Goal: Communication & Community: Answer question/provide support

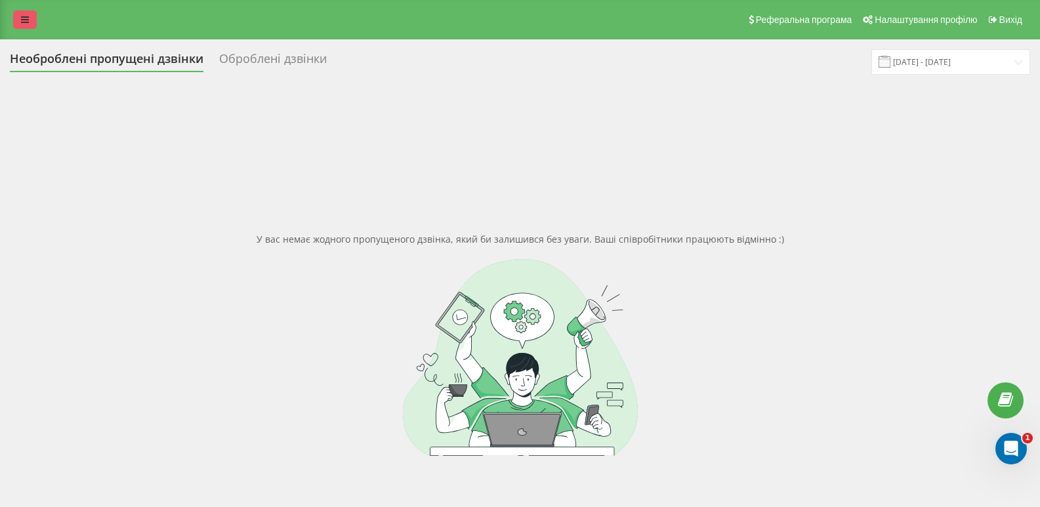
click at [26, 26] on link at bounding box center [25, 19] width 24 height 18
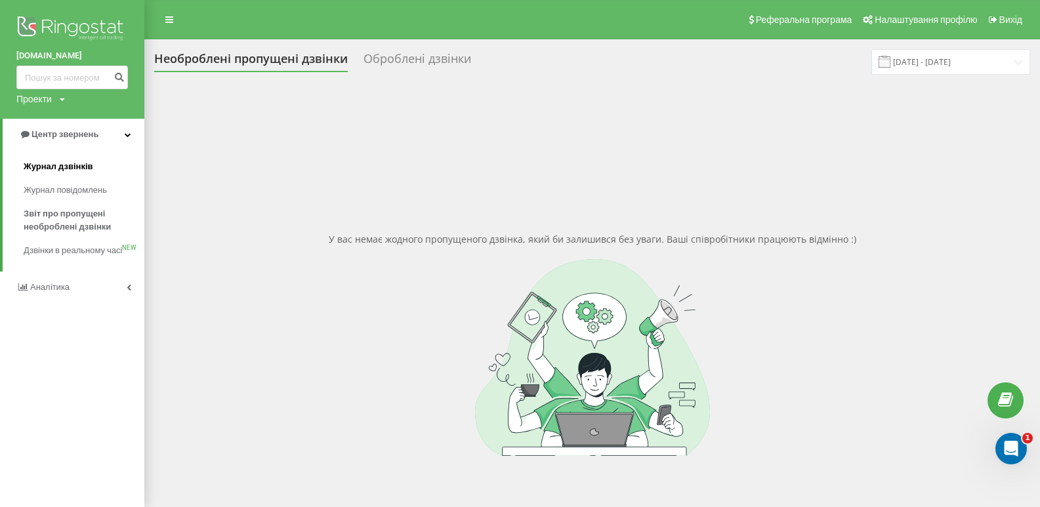
click at [60, 168] on span "Журнал дзвінків" at bounding box center [59, 166] width 70 height 13
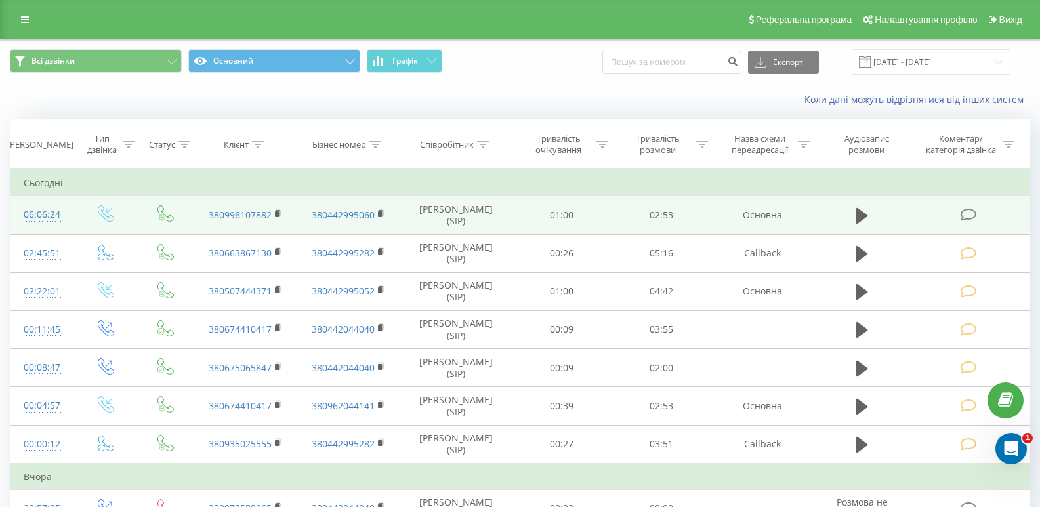
click at [965, 218] on icon at bounding box center [969, 215] width 16 height 14
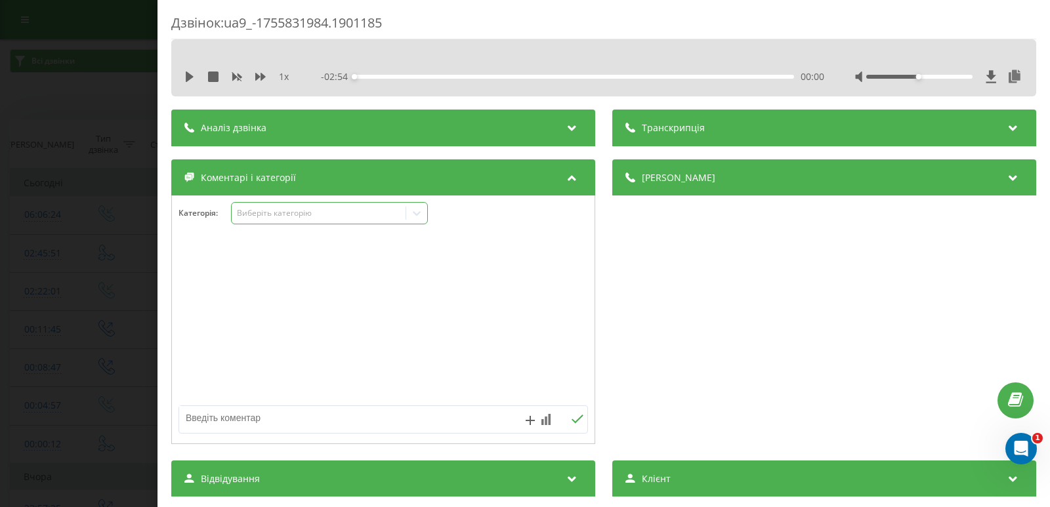
click at [419, 214] on icon at bounding box center [417, 213] width 8 height 5
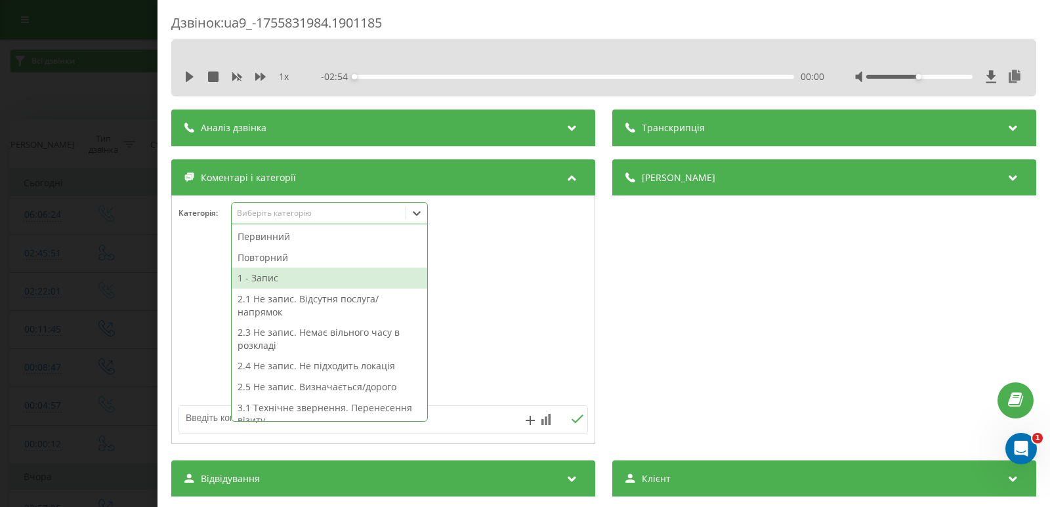
click at [299, 278] on div "1 - Запис" at bounding box center [330, 278] width 196 height 21
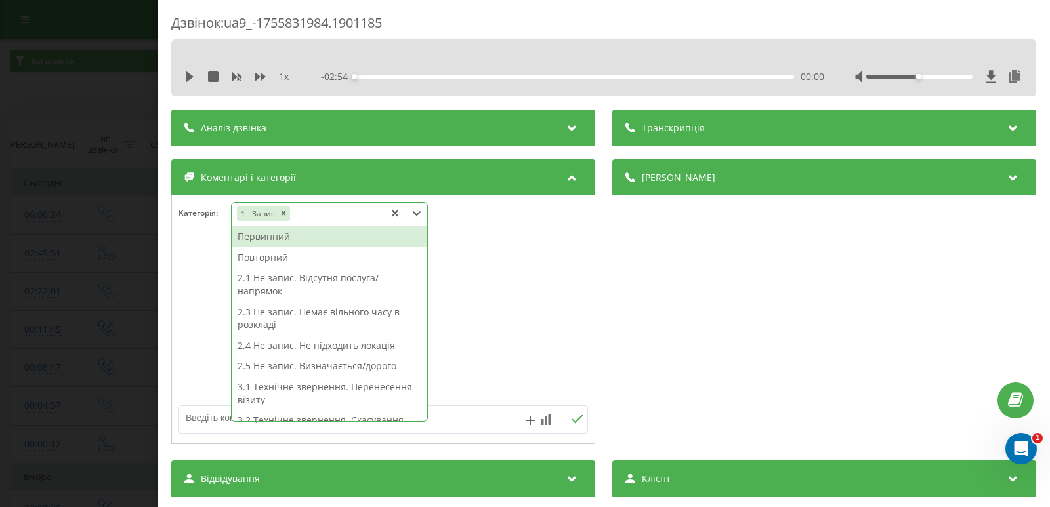
click at [210, 417] on textarea at bounding box center [342, 418] width 326 height 24
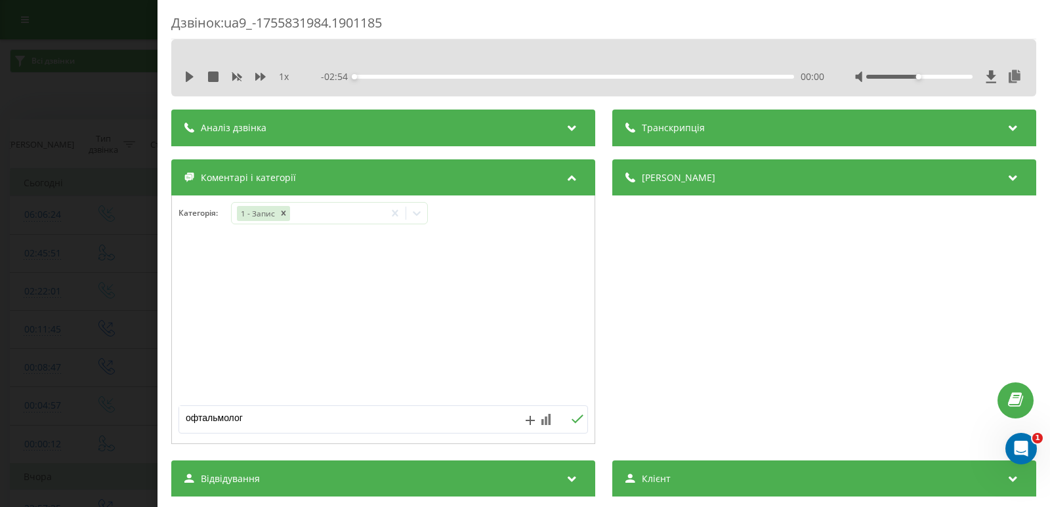
type textarea "офтальмолог"
click at [571, 416] on icon at bounding box center [577, 419] width 12 height 9
click at [85, 125] on div "Дзвінок : ua9_-1755831984.1901185 1 x - 02:54 00:00 00:00 Транскрипція Для AI-а…" at bounding box center [525, 253] width 1050 height 507
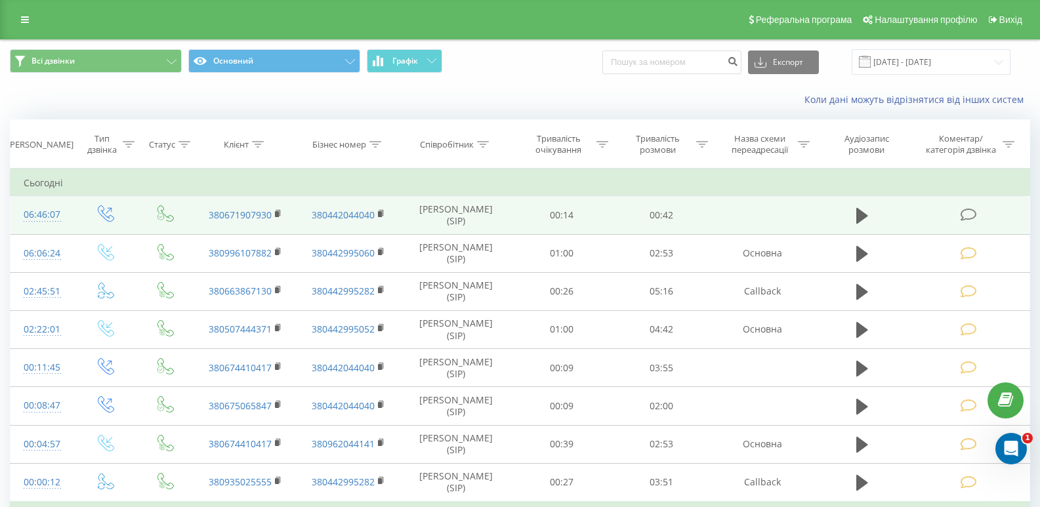
click at [961, 220] on icon at bounding box center [969, 215] width 16 height 14
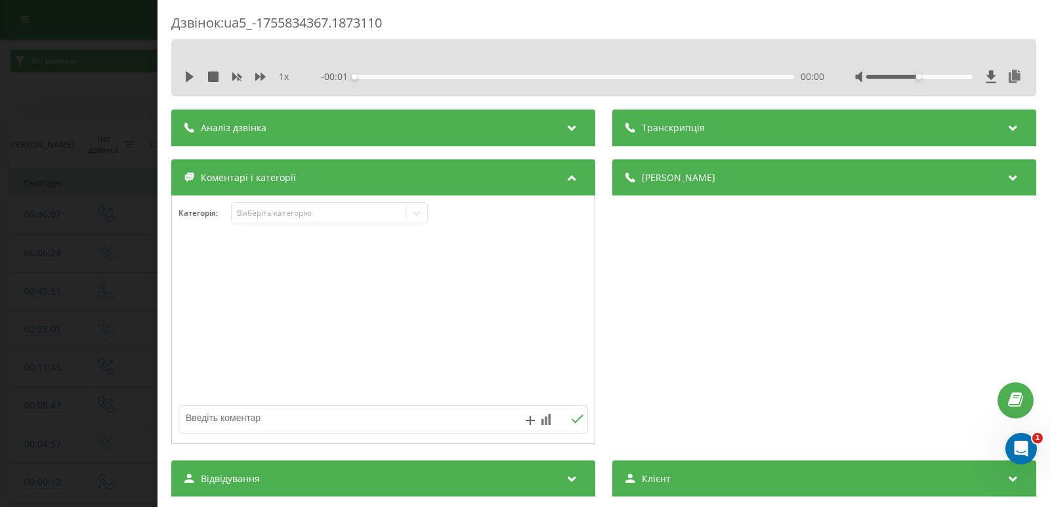
click at [315, 414] on textarea at bounding box center [342, 418] width 326 height 24
type textarea "не запис/ перед. на від."
click at [573, 413] on div "не запис/ перед. на від." at bounding box center [382, 419] width 409 height 28
click at [579, 425] on button at bounding box center [577, 419] width 20 height 11
click at [87, 234] on div "Дзвінок : ua5_-1755834367.1873110 1 x - 00:42 00:00 00:00 Транскрипція Для AI-а…" at bounding box center [525, 253] width 1050 height 507
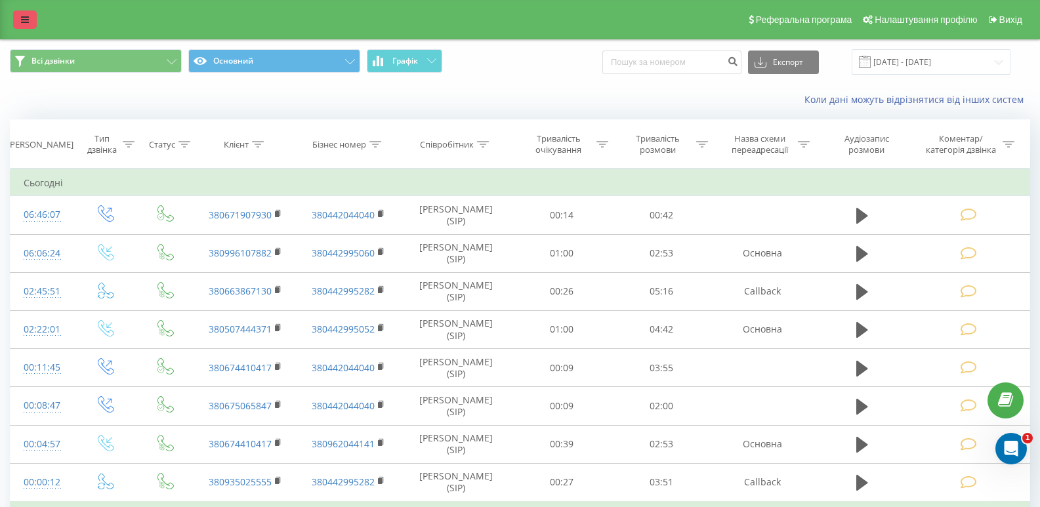
click at [29, 21] on link at bounding box center [25, 19] width 24 height 18
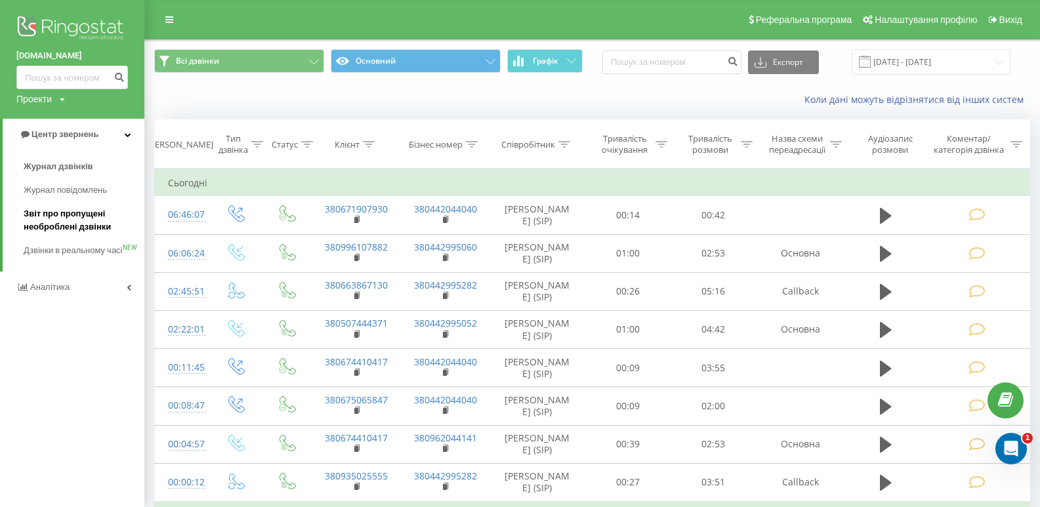
click at [71, 217] on span "Звіт про пропущені необроблені дзвінки" at bounding box center [81, 220] width 114 height 26
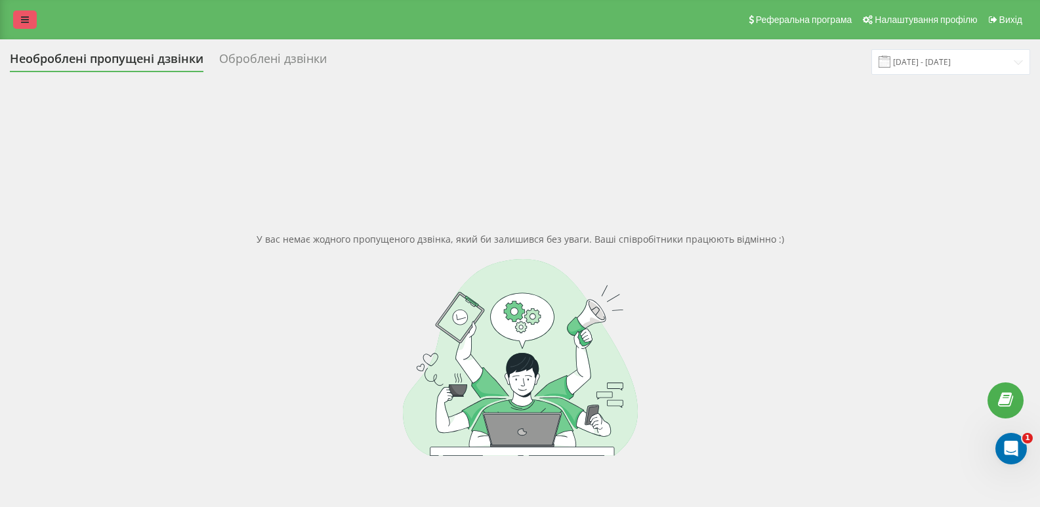
click at [22, 23] on icon at bounding box center [25, 19] width 8 height 9
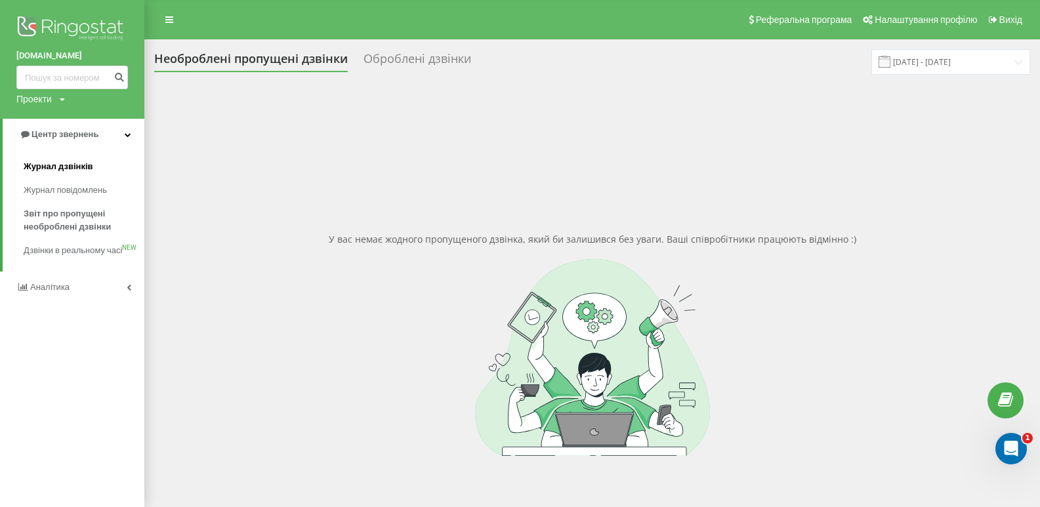
click at [79, 163] on span "Журнал дзвінків" at bounding box center [59, 166] width 70 height 13
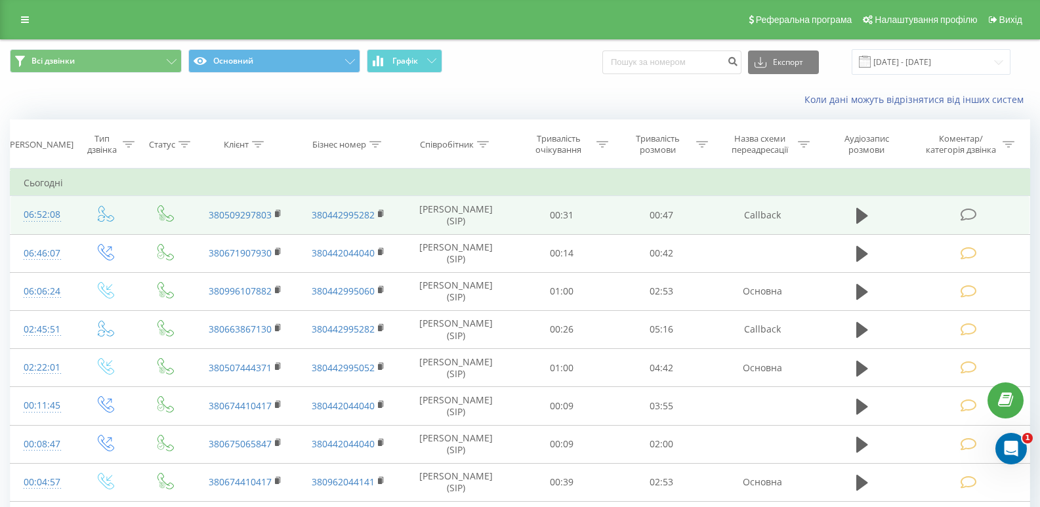
click at [976, 213] on icon at bounding box center [969, 215] width 16 height 14
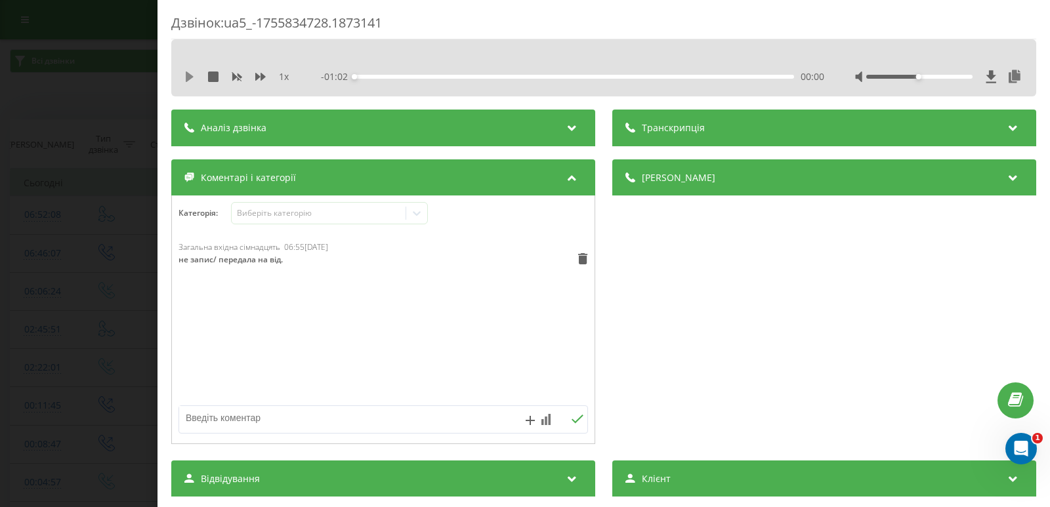
click at [190, 80] on icon at bounding box center [189, 77] width 10 height 10
click at [423, 77] on div "00:03" at bounding box center [574, 77] width 440 height 4
click at [446, 75] on div "00:10" at bounding box center [574, 77] width 440 height 4
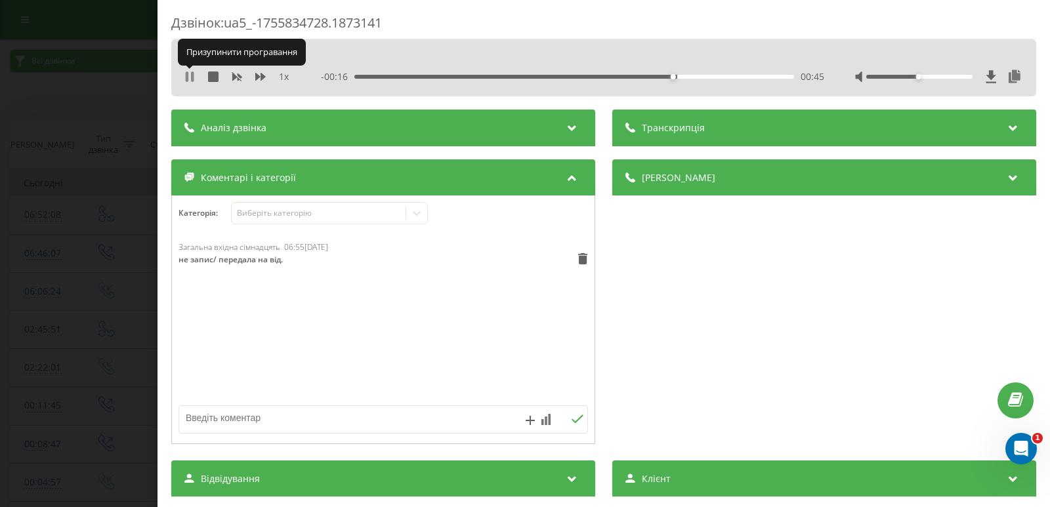
click at [194, 79] on icon at bounding box center [192, 77] width 3 height 10
click at [117, 265] on div "Дзвінок : ua5_-1755834728.1873141 1 x - 00:16 00:46 00:46 Транскрипція Для AI-а…" at bounding box center [525, 253] width 1050 height 507
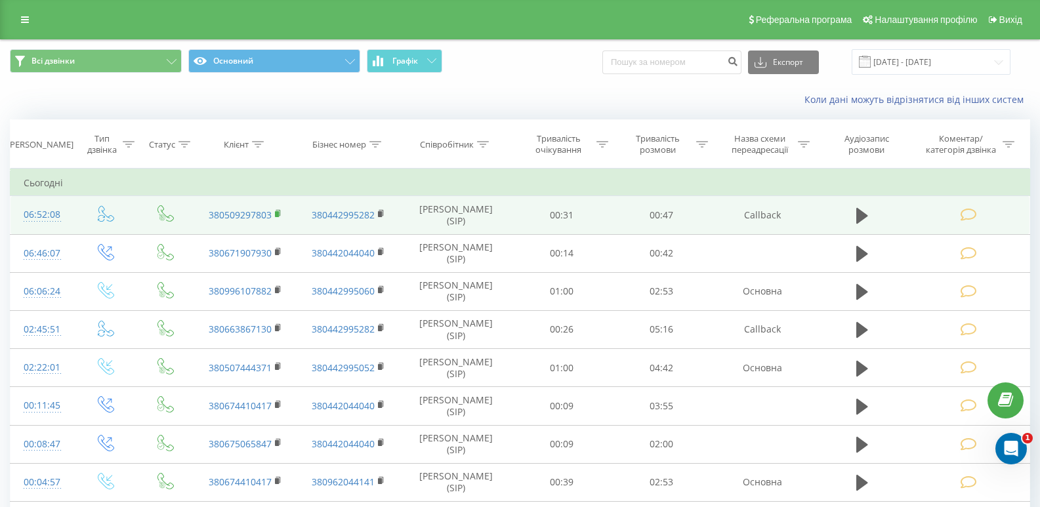
click at [276, 213] on rect at bounding box center [277, 214] width 4 height 6
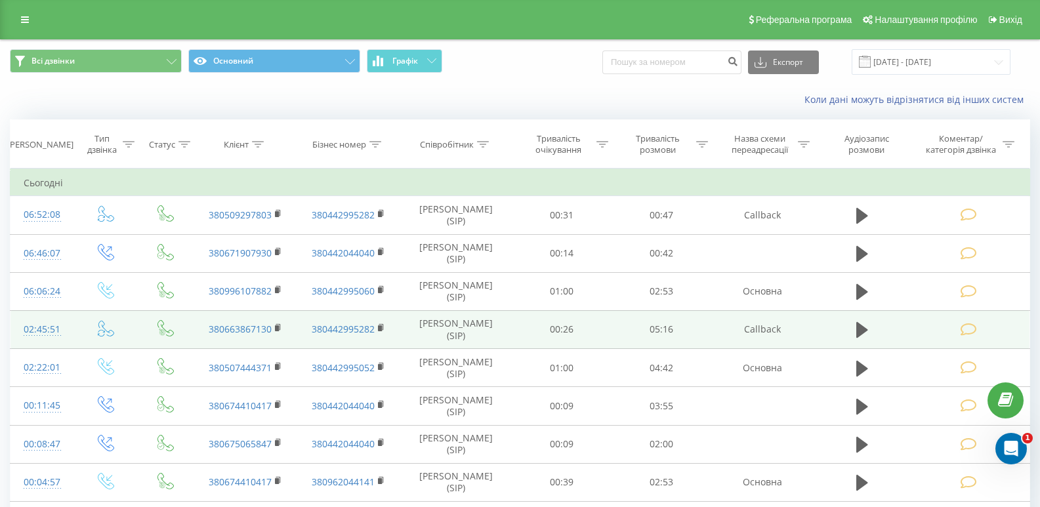
scroll to position [131, 0]
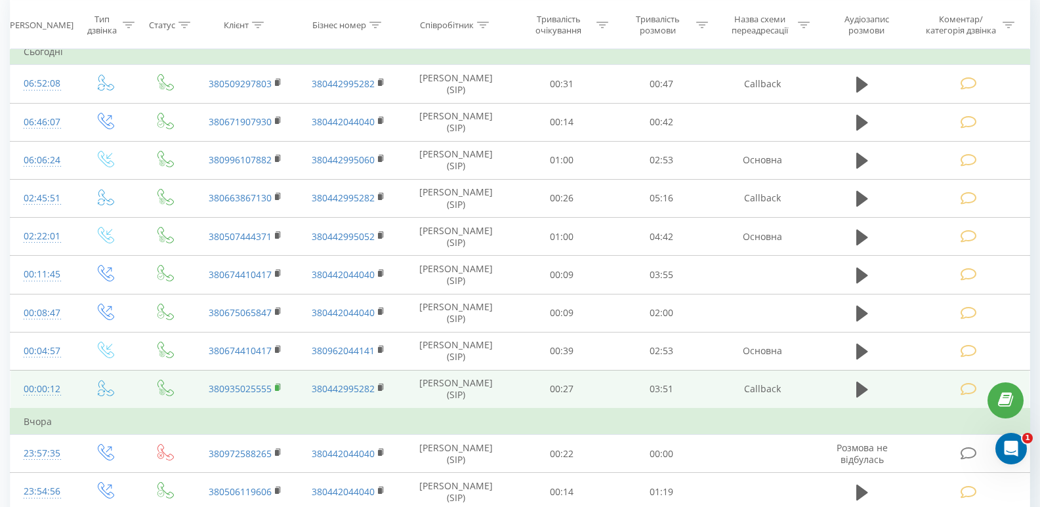
click at [280, 384] on icon at bounding box center [278, 387] width 7 height 9
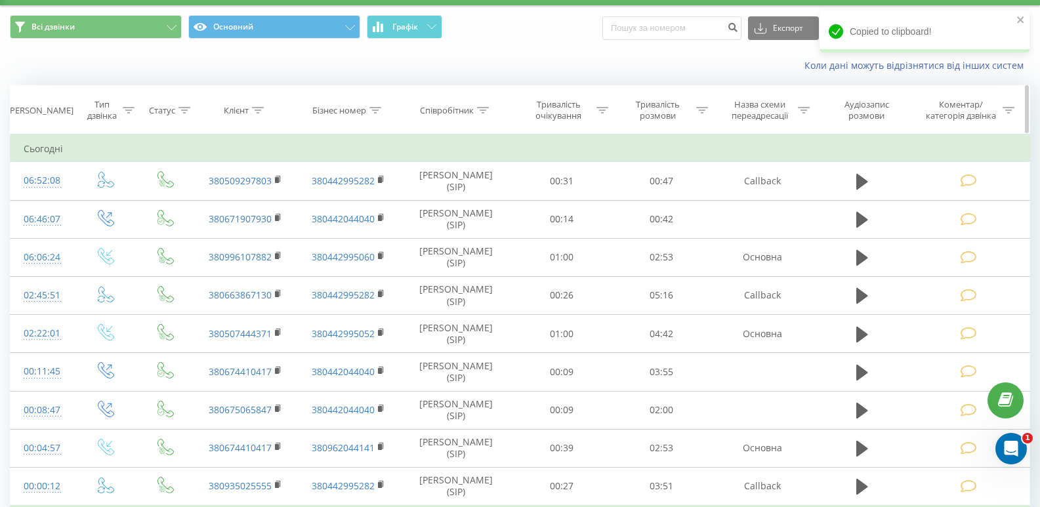
scroll to position [0, 0]
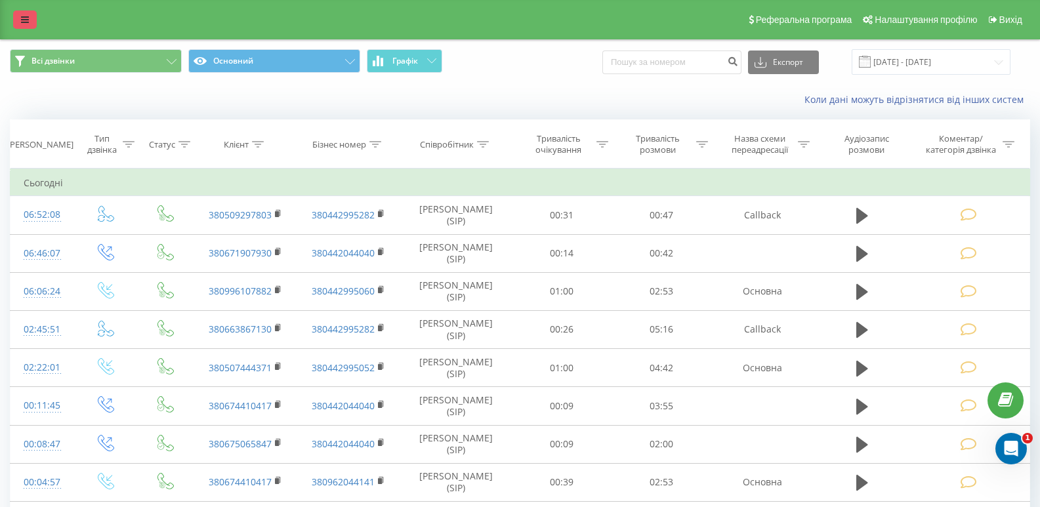
click at [28, 15] on icon at bounding box center [25, 19] width 8 height 9
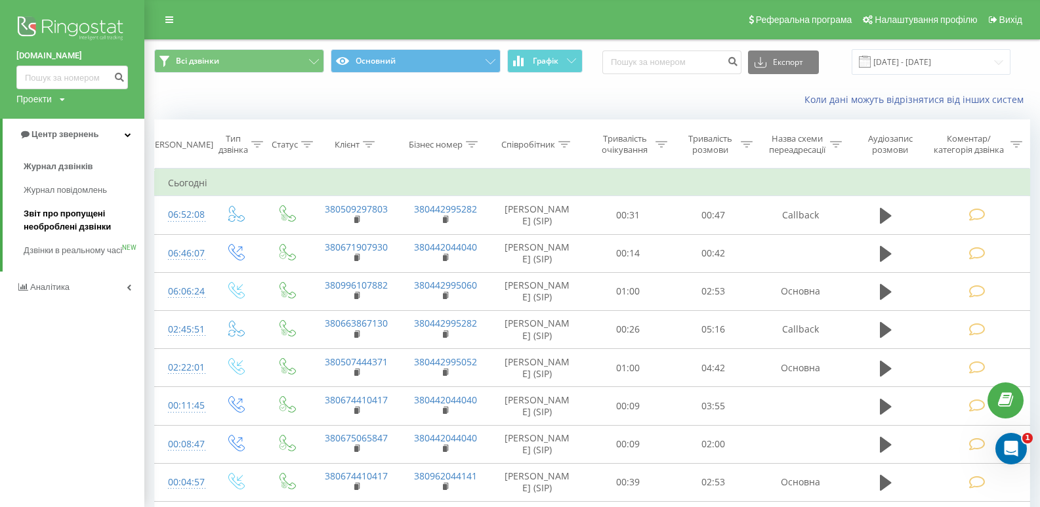
click at [45, 222] on span "Звіт про пропущені необроблені дзвінки" at bounding box center [81, 220] width 114 height 26
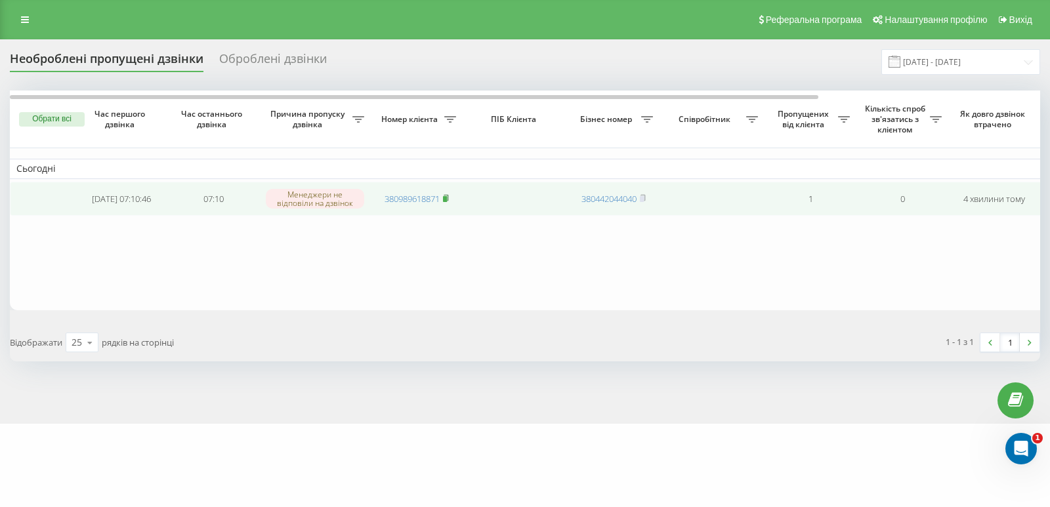
click at [447, 197] on rect at bounding box center [445, 199] width 4 height 6
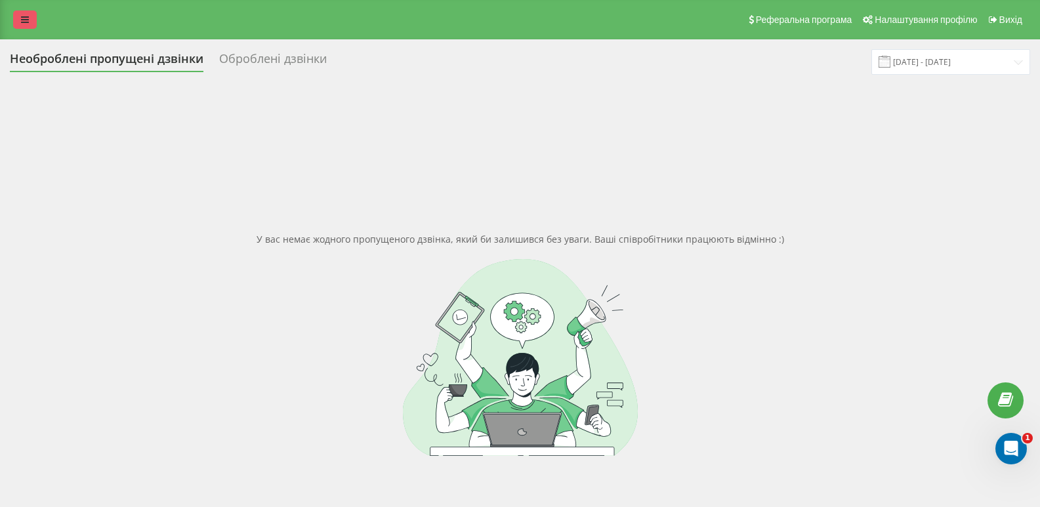
click at [27, 20] on icon at bounding box center [25, 19] width 8 height 9
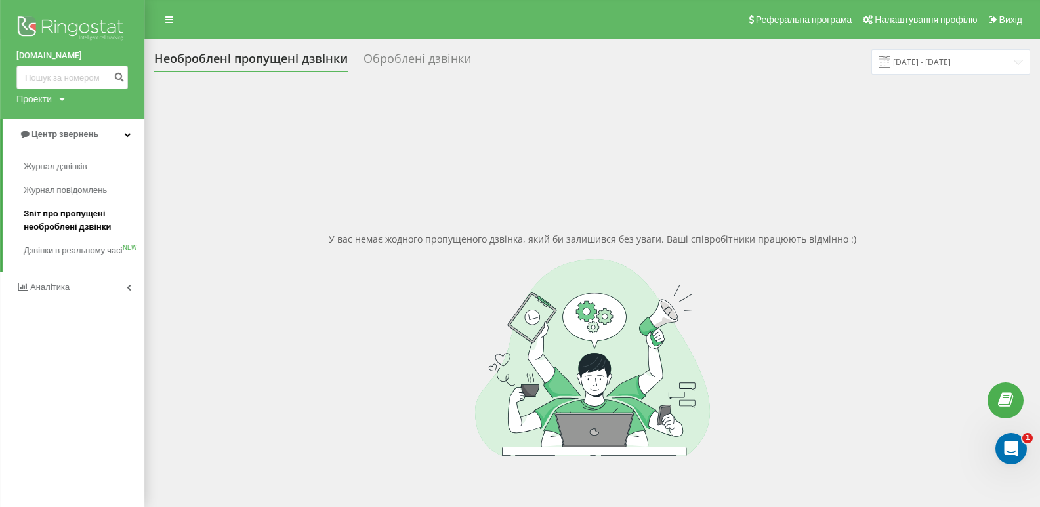
click at [84, 219] on span "Звіт про пропущені необроблені дзвінки" at bounding box center [81, 220] width 114 height 26
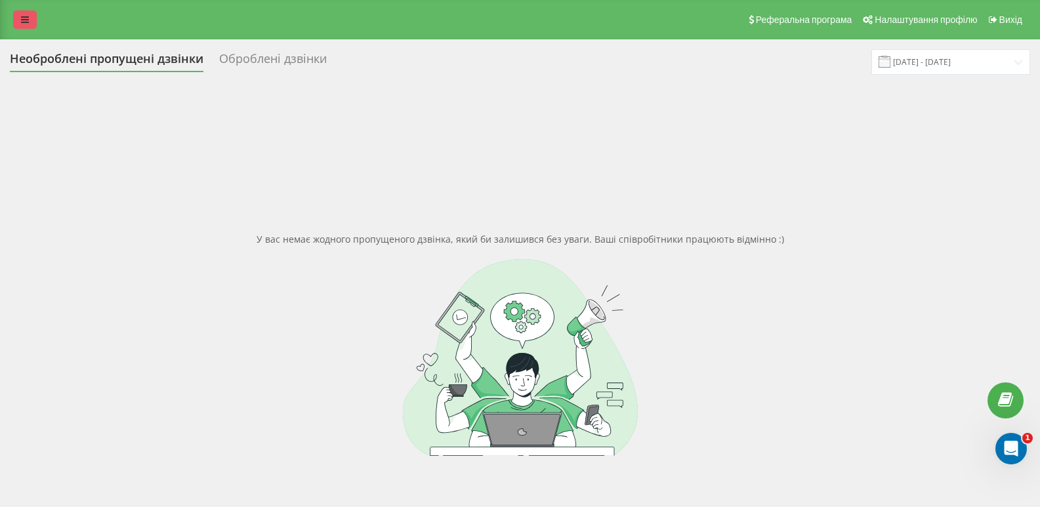
click at [31, 22] on link at bounding box center [25, 19] width 24 height 18
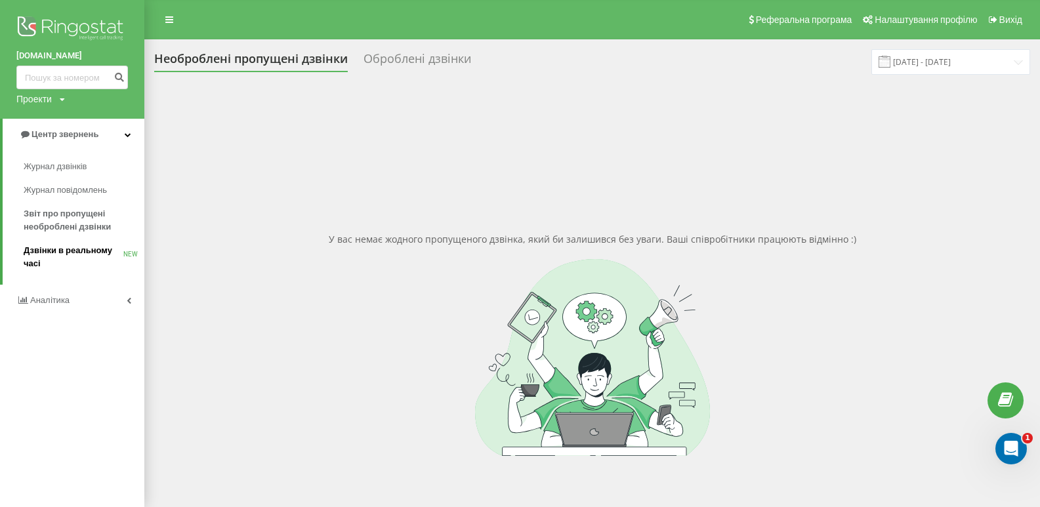
click at [65, 247] on span "Дзвінки в реальному часі" at bounding box center [74, 257] width 100 height 26
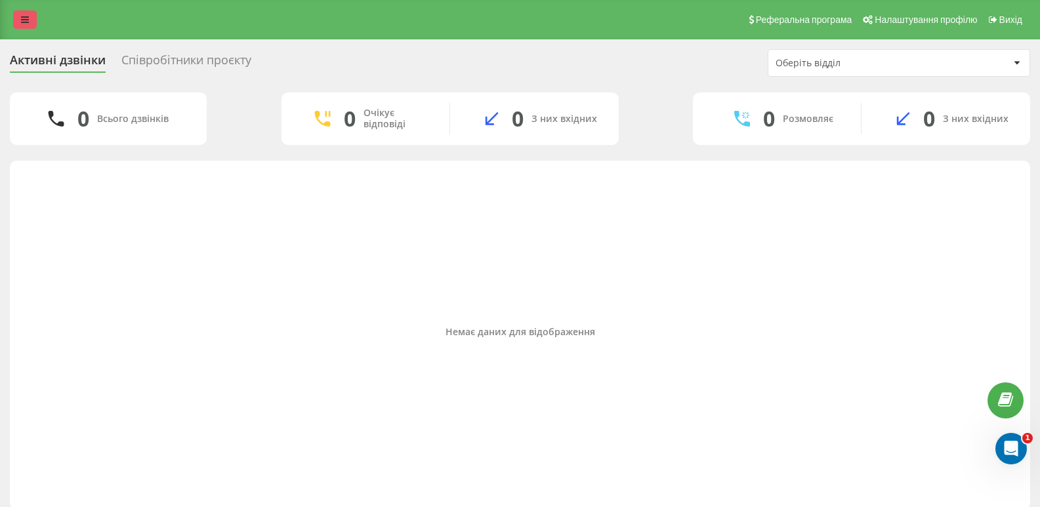
click at [28, 25] on link at bounding box center [25, 19] width 24 height 18
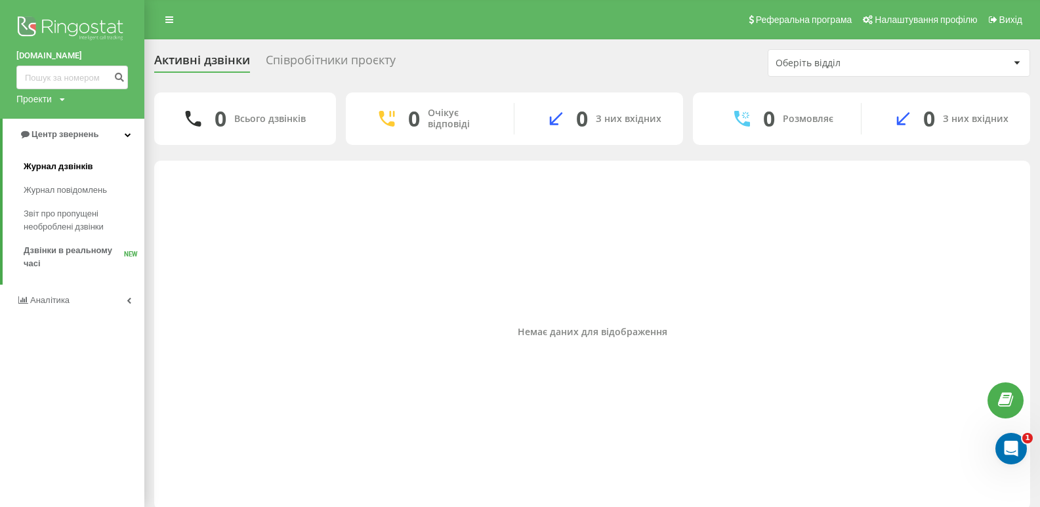
click at [84, 163] on span "Журнал дзвінків" at bounding box center [59, 166] width 70 height 13
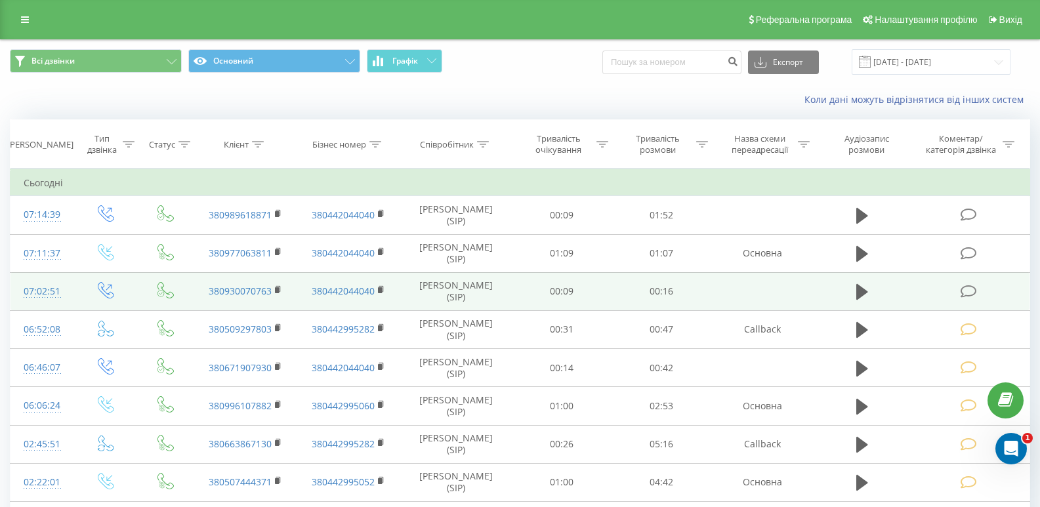
click at [970, 287] on icon at bounding box center [969, 292] width 16 height 14
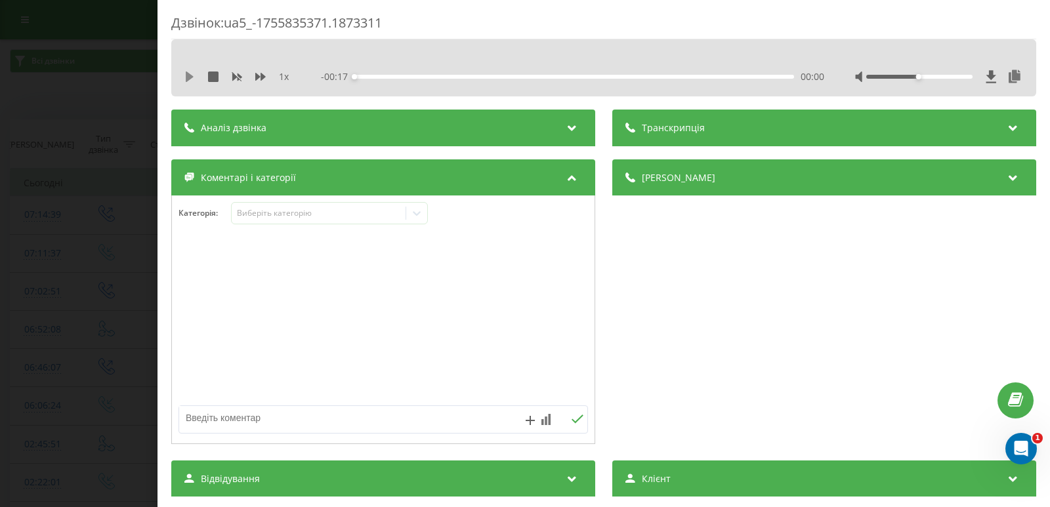
click at [184, 77] on icon at bounding box center [189, 77] width 10 height 10
click at [186, 75] on icon at bounding box center [187, 77] width 3 height 10
click at [372, 415] on textarea at bounding box center [342, 418] width 326 height 24
type textarea "не запис просить набрати о 9:00"
click at [571, 421] on icon at bounding box center [577, 419] width 12 height 9
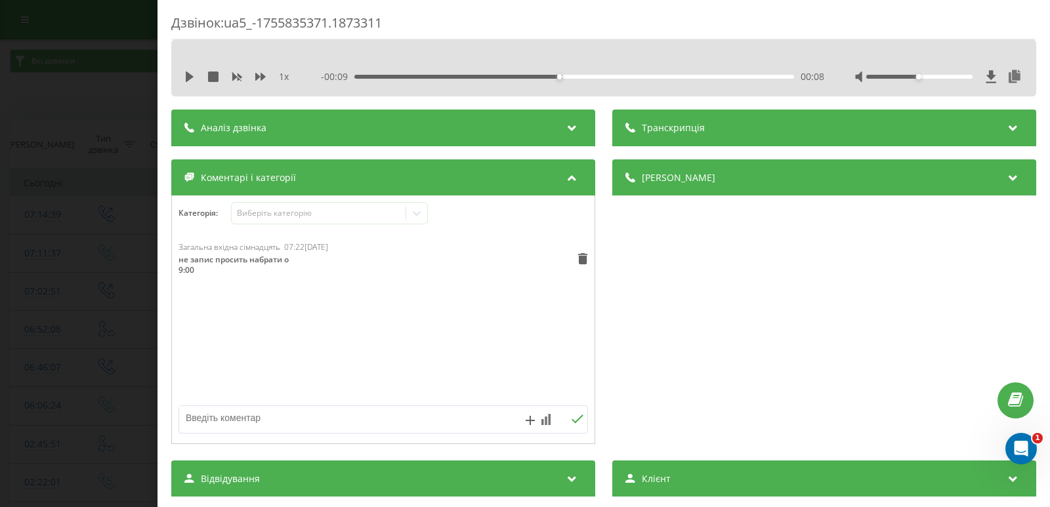
click at [84, 206] on div "Дзвінок : ua5_-1755835371.1873311 1 x - 00:09 00:08 00:08 Транскрипція Для AI-а…" at bounding box center [525, 253] width 1050 height 507
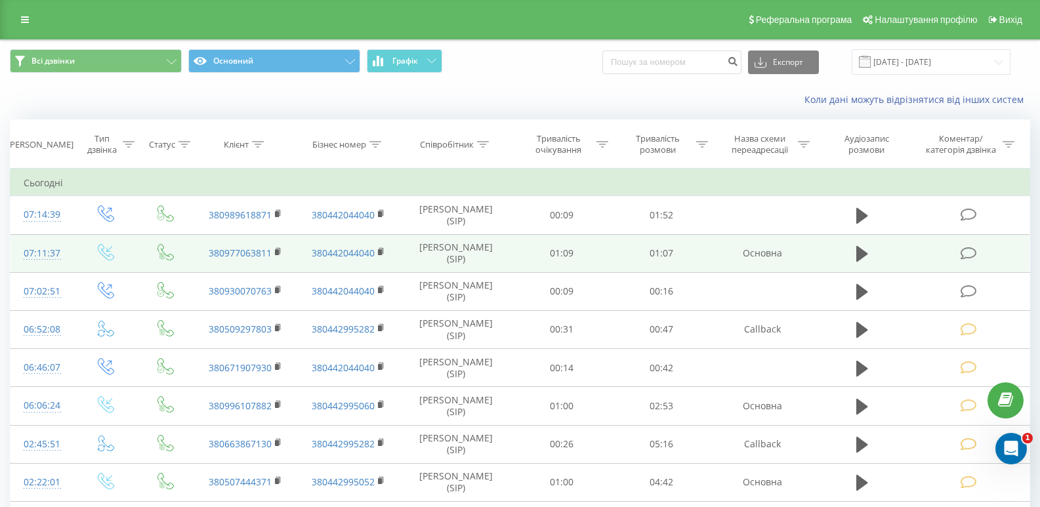
click at [978, 257] on span at bounding box center [970, 252] width 18 height 12
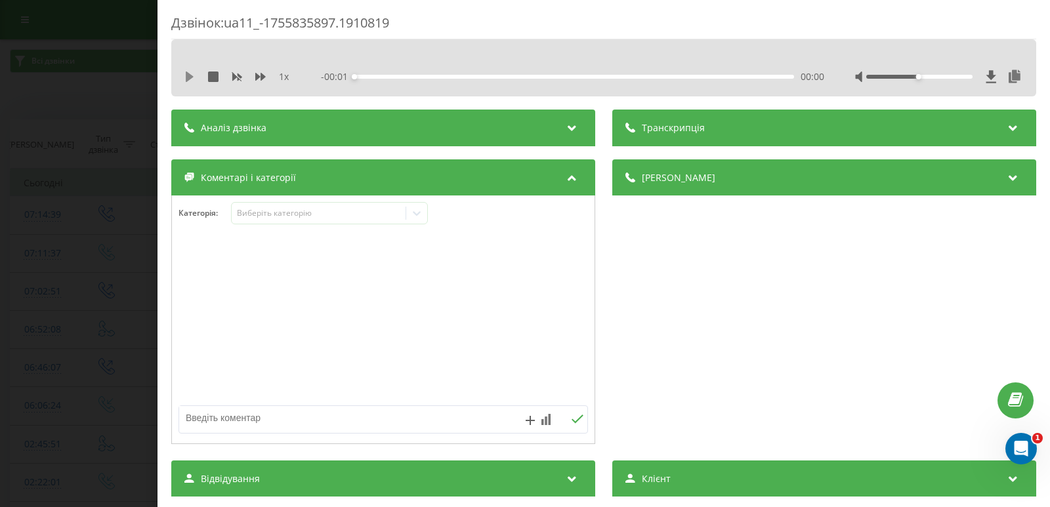
click at [194, 78] on icon at bounding box center [189, 77] width 10 height 10
click at [188, 83] on div "1 x" at bounding box center [243, 76] width 118 height 13
click at [188, 80] on icon at bounding box center [187, 77] width 3 height 10
click at [417, 219] on icon at bounding box center [416, 213] width 13 height 13
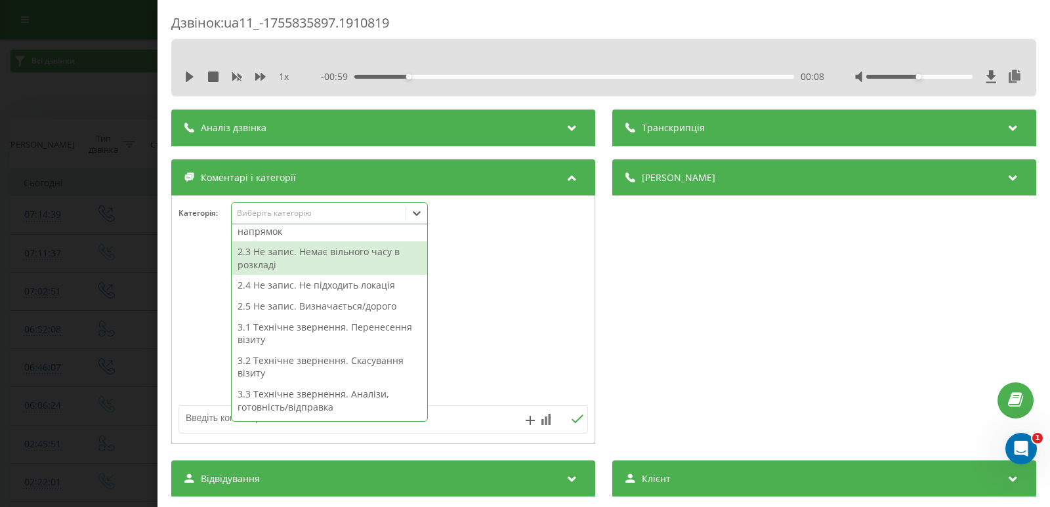
scroll to position [197, 0]
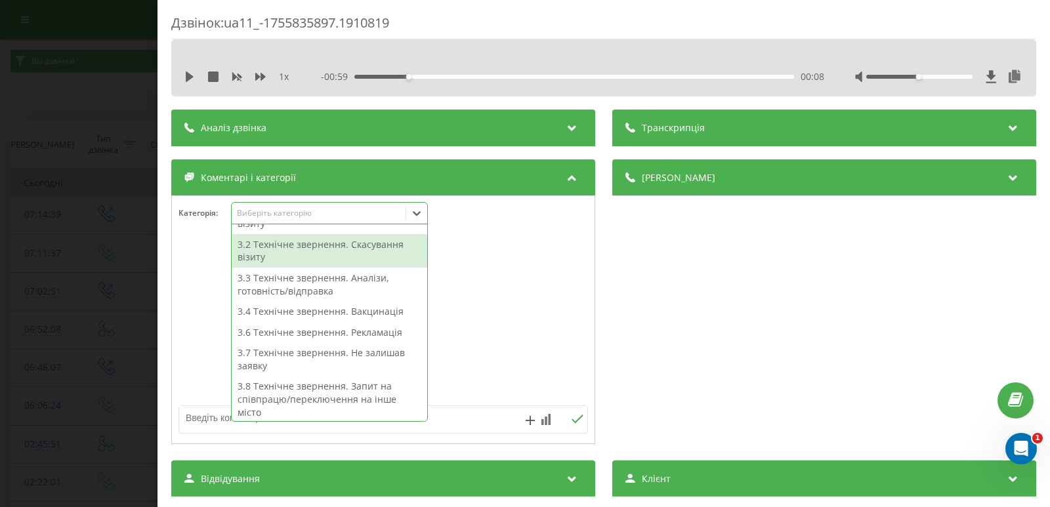
click at [535, 319] on div at bounding box center [383, 319] width 423 height 157
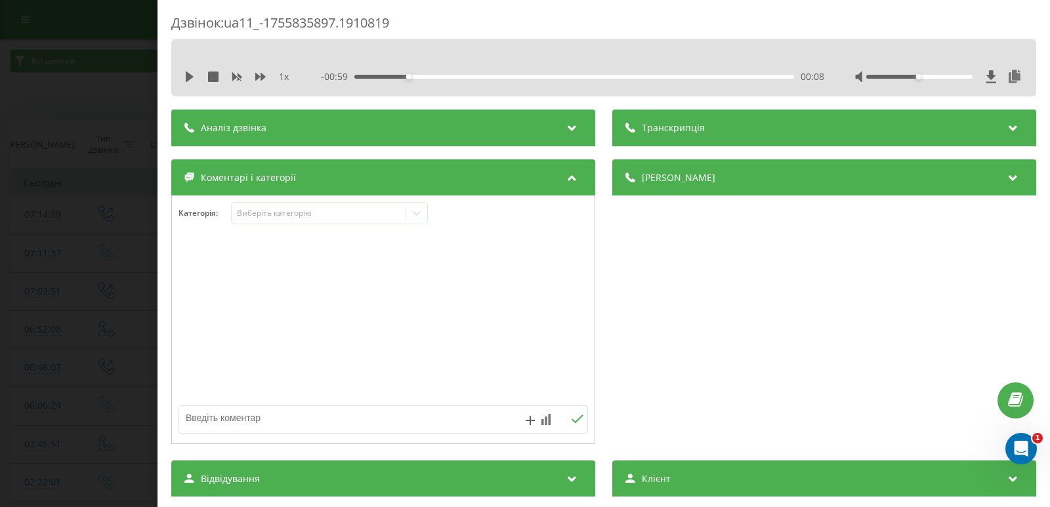
click at [317, 426] on textarea at bounding box center [342, 418] width 326 height 24
type textarea "тех. пит./ підт. візиту"
click at [571, 416] on icon at bounding box center [577, 419] width 12 height 9
click at [60, 230] on div "Дзвінок : ua11_-1755835897.1910819 1 x - 00:59 00:08 00:08 Транскрипція Для AI-…" at bounding box center [525, 253] width 1050 height 507
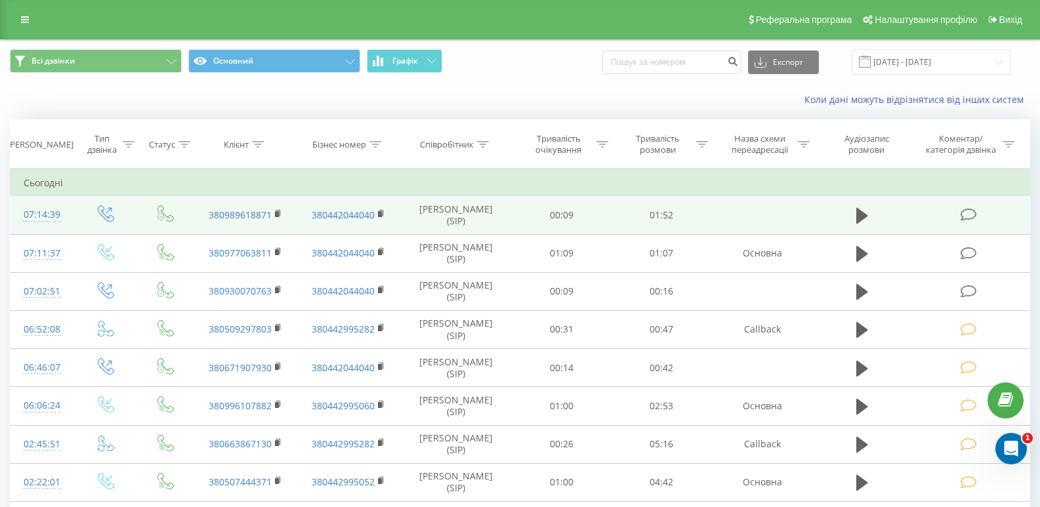
click at [966, 213] on icon at bounding box center [969, 215] width 16 height 14
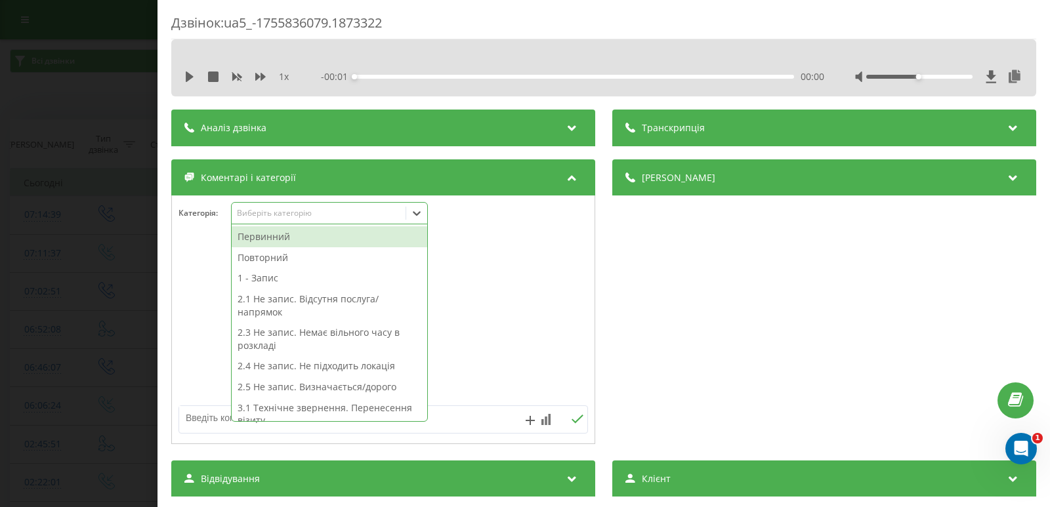
click at [416, 219] on icon at bounding box center [416, 213] width 13 height 13
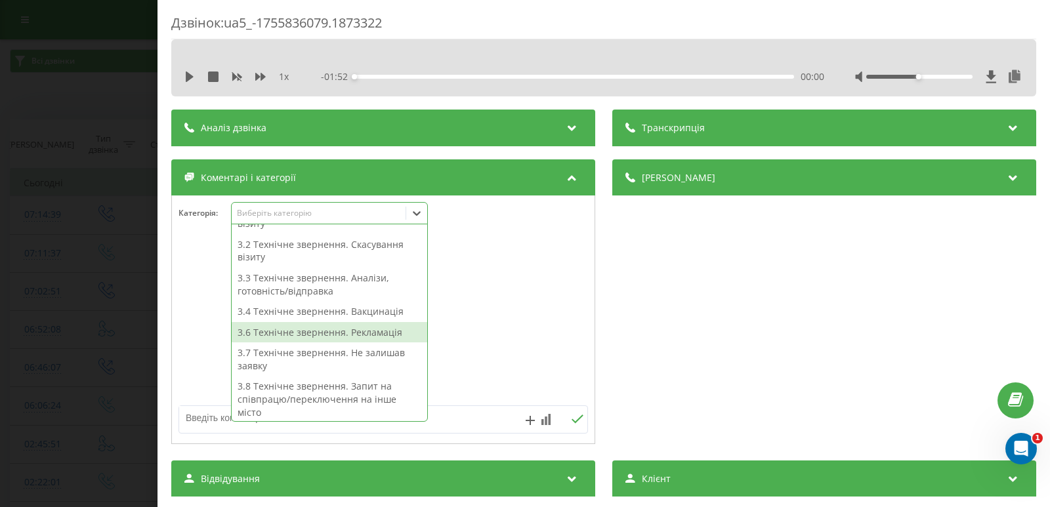
scroll to position [131, 0]
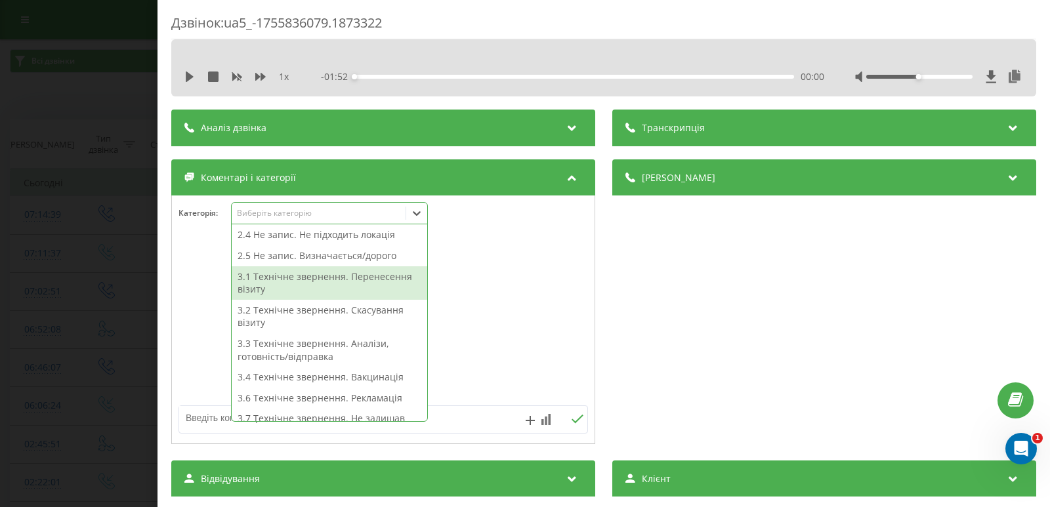
click at [344, 291] on div "3.1 Технічне звернення. Перенесення візиту" at bounding box center [330, 282] width 196 height 33
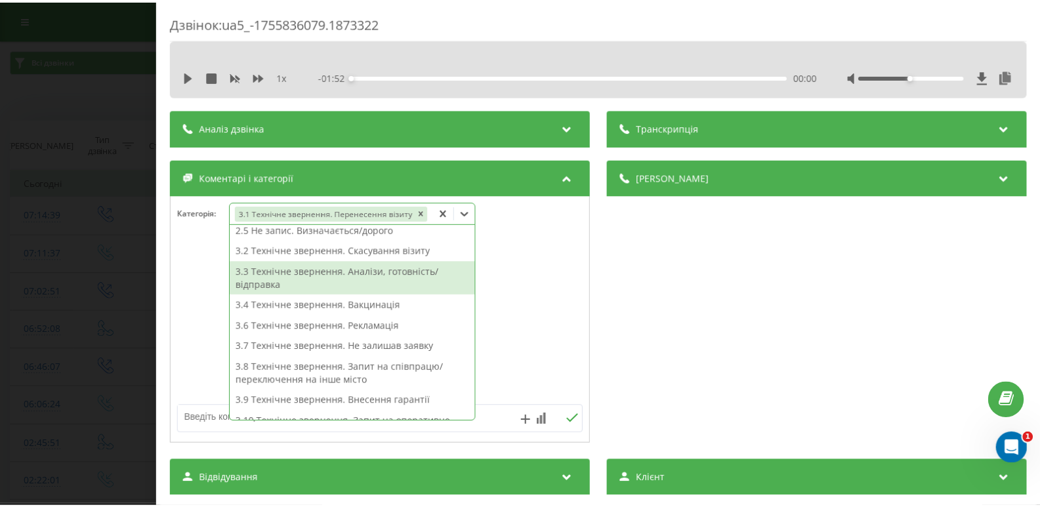
scroll to position [118, 0]
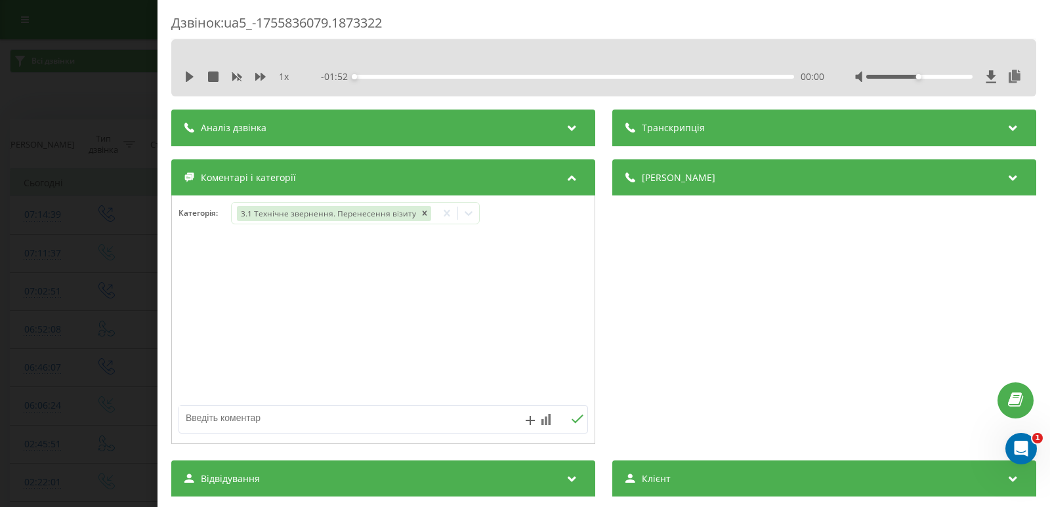
click at [89, 285] on div "Дзвінок : ua5_-1755836079.1873322 1 x - 01:52 00:00 00:00 Транскрипція Для AI-а…" at bounding box center [525, 253] width 1050 height 507
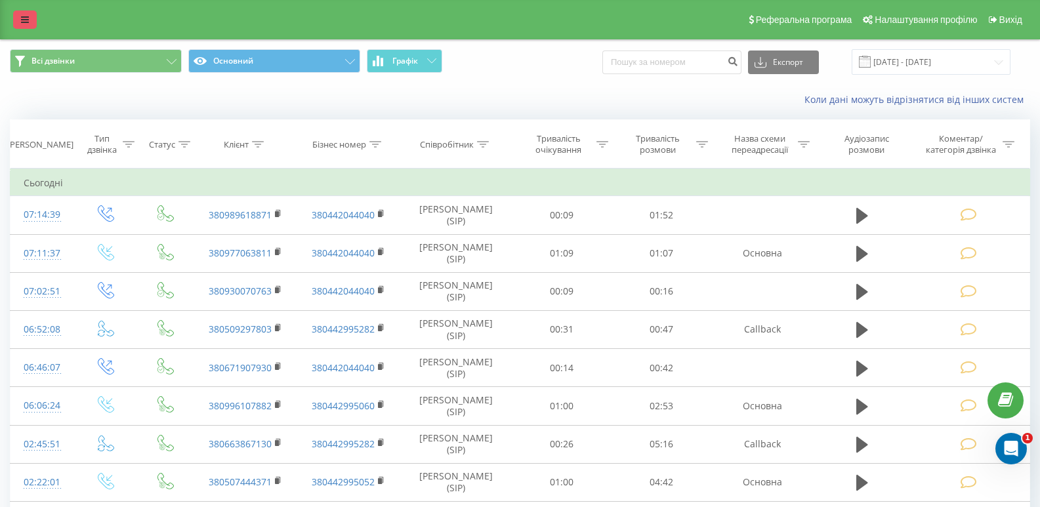
click at [23, 21] on icon at bounding box center [25, 19] width 8 height 9
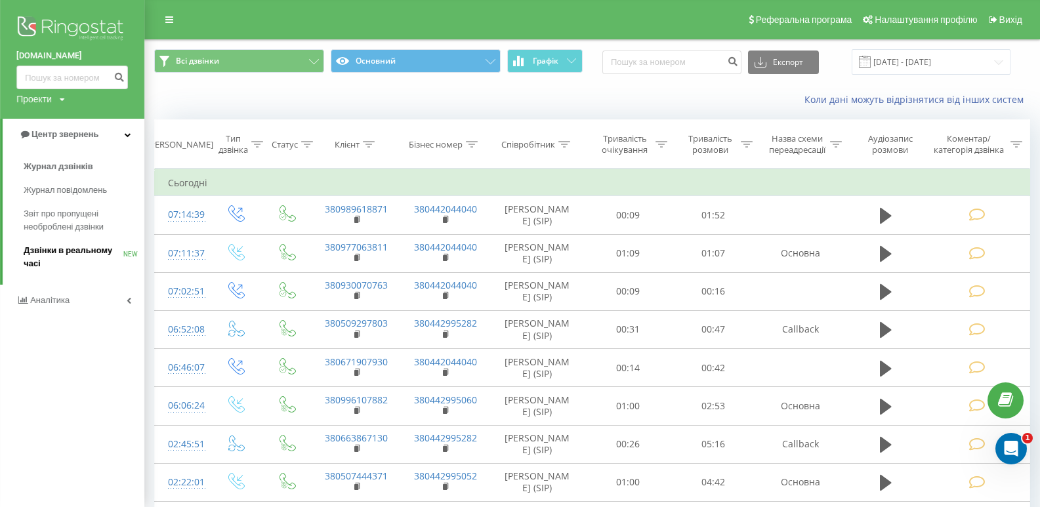
click at [70, 253] on span "Дзвінки в реальному часі" at bounding box center [74, 257] width 100 height 26
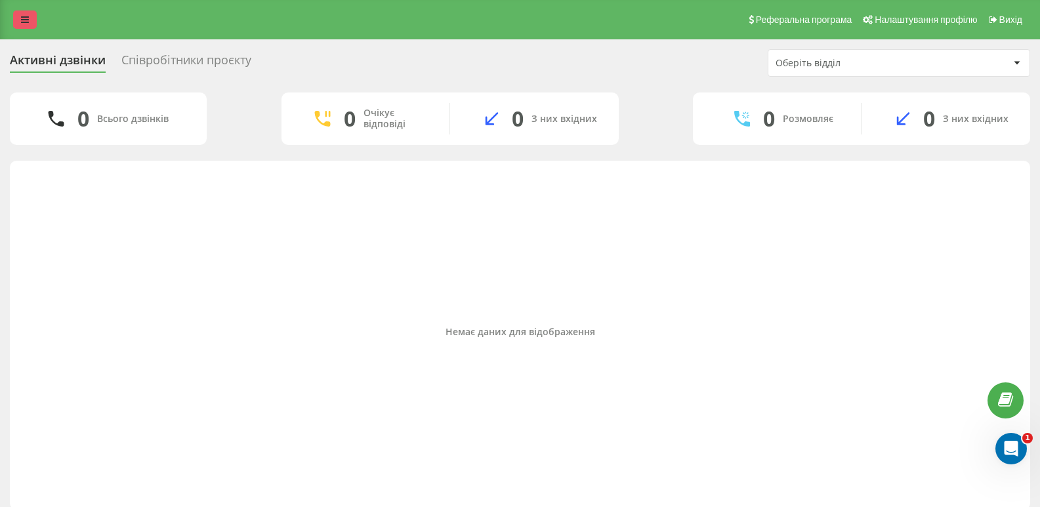
click at [29, 19] on link at bounding box center [25, 19] width 24 height 18
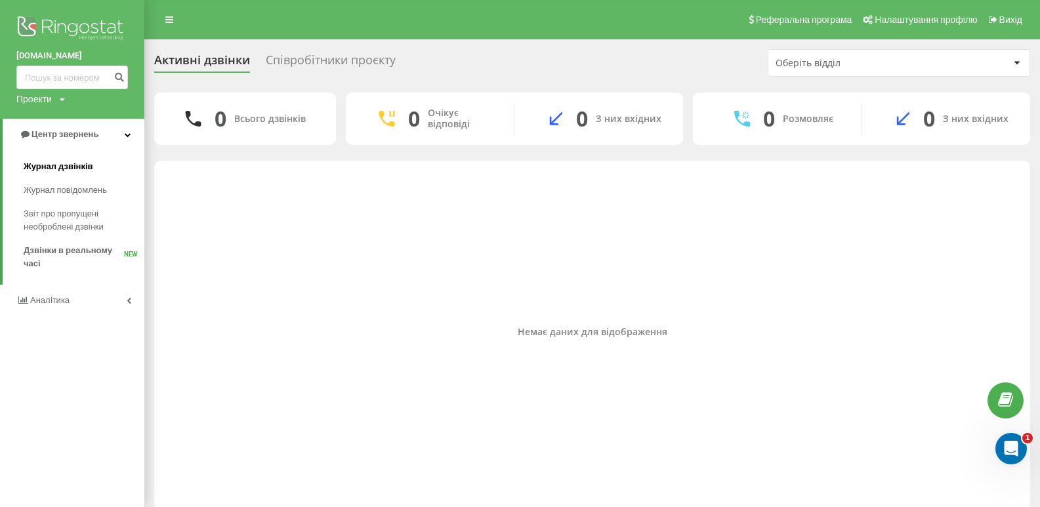
click at [48, 167] on span "Журнал дзвінків" at bounding box center [59, 166] width 70 height 13
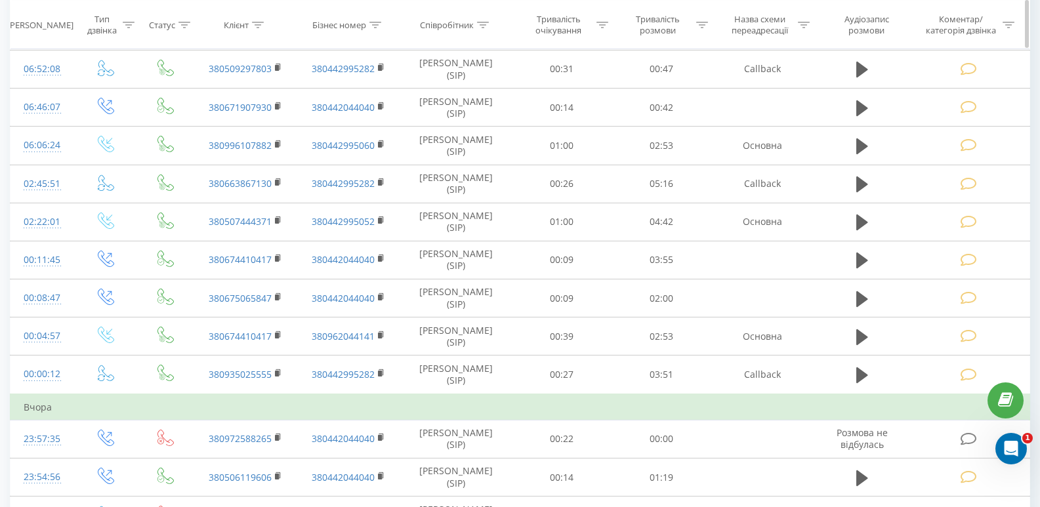
scroll to position [260, 0]
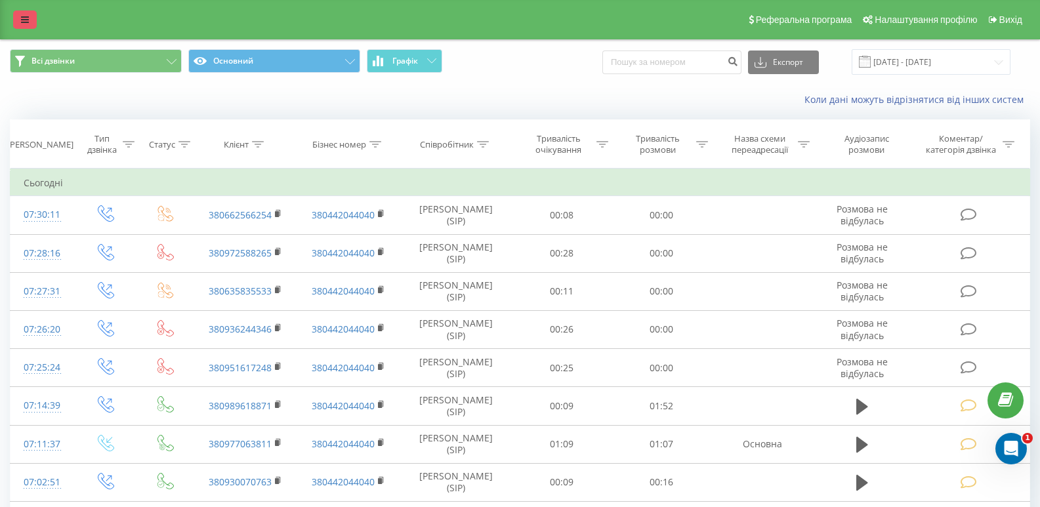
click at [31, 17] on link at bounding box center [25, 19] width 24 height 18
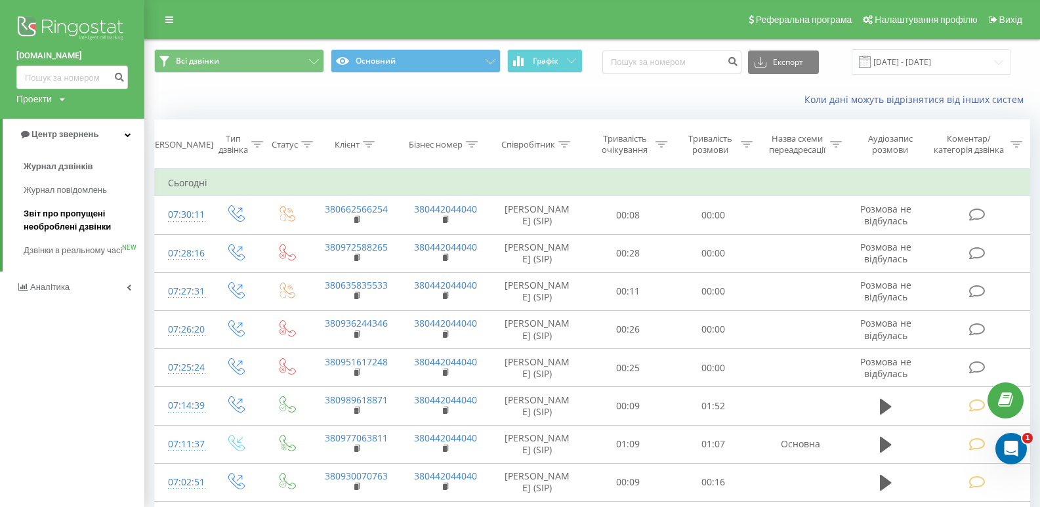
click at [82, 218] on span "Звіт про пропущені необроблені дзвінки" at bounding box center [81, 220] width 114 height 26
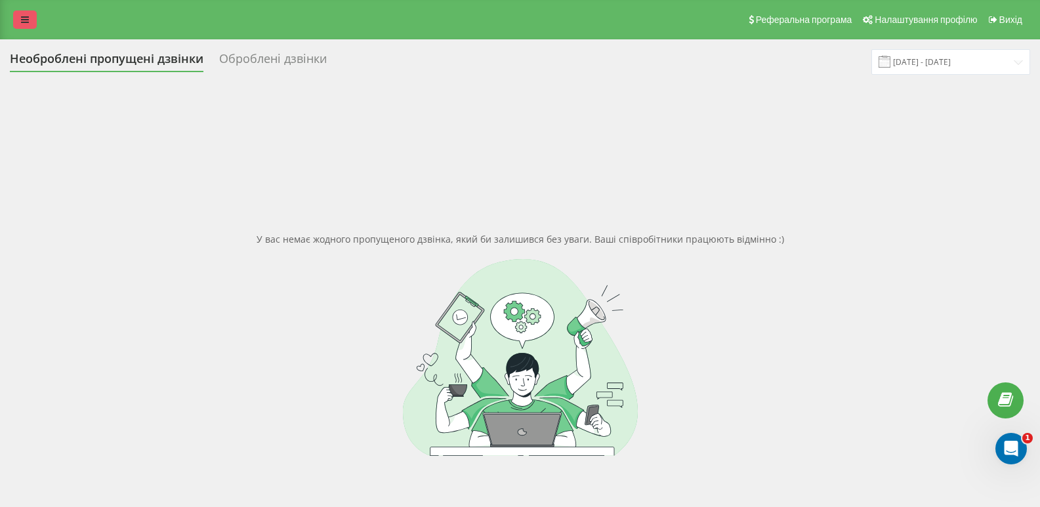
click at [18, 27] on link at bounding box center [25, 19] width 24 height 18
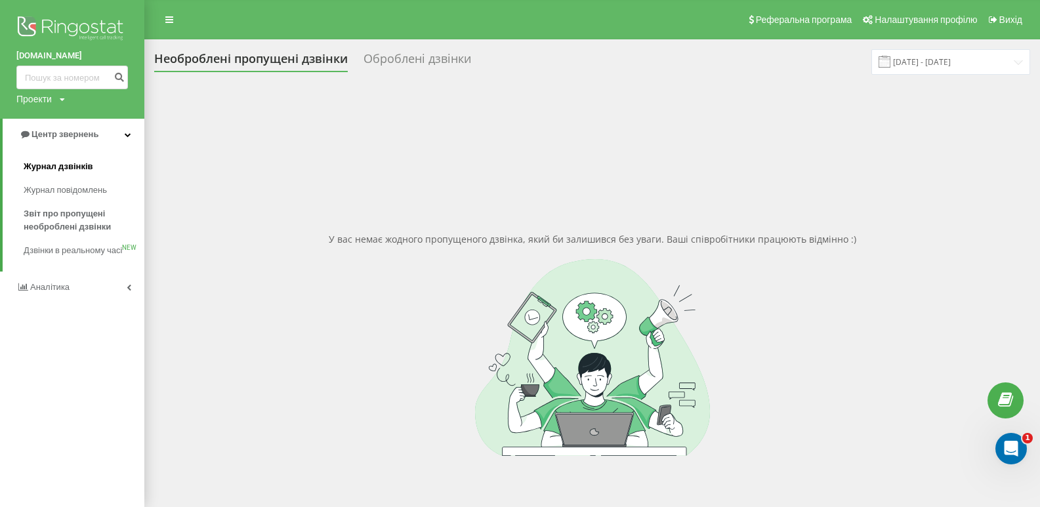
click at [45, 173] on span "Журнал дзвінків" at bounding box center [59, 166] width 70 height 13
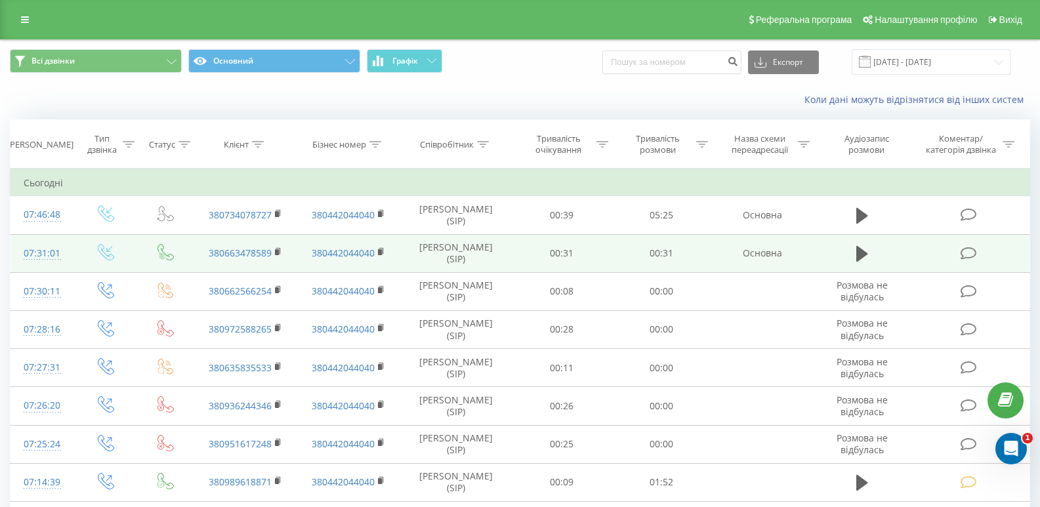
click at [976, 251] on icon at bounding box center [969, 254] width 16 height 14
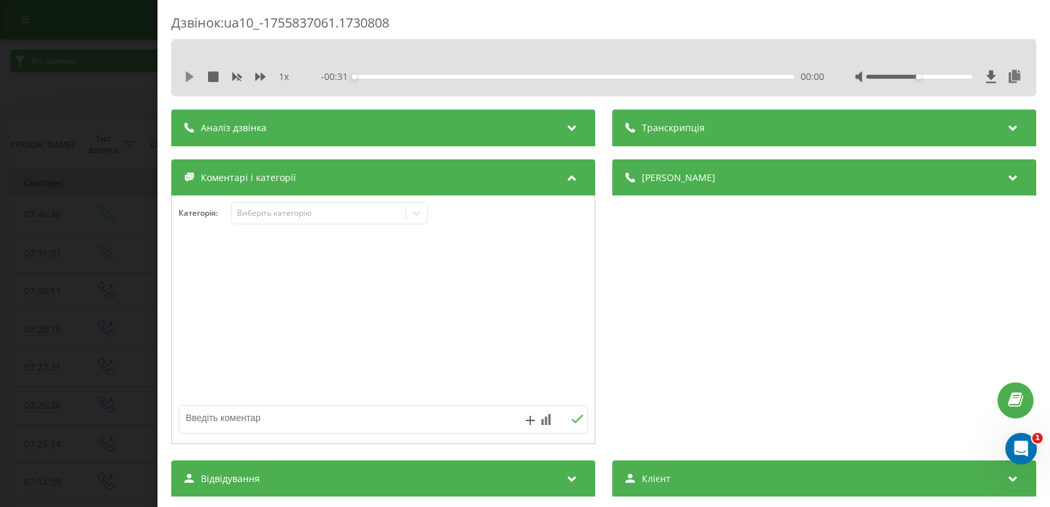
click at [186, 80] on icon at bounding box center [190, 77] width 8 height 10
click at [194, 76] on icon at bounding box center [192, 77] width 3 height 10
click at [355, 425] on textarea at bounding box center [342, 418] width 326 height 24
type textarea "не запис/ перед. на від."
click at [575, 415] on icon at bounding box center [577, 419] width 12 height 9
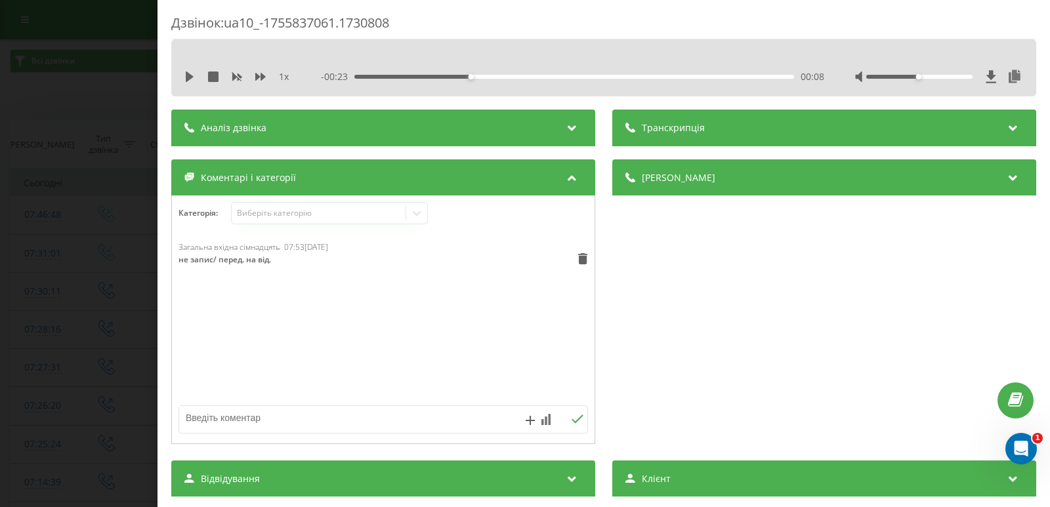
click at [93, 133] on div "Дзвінок : ua10_-1755837061.1730808 1 x - 00:23 00:08 00:08 Транскрипція Для AI-…" at bounding box center [525, 253] width 1050 height 507
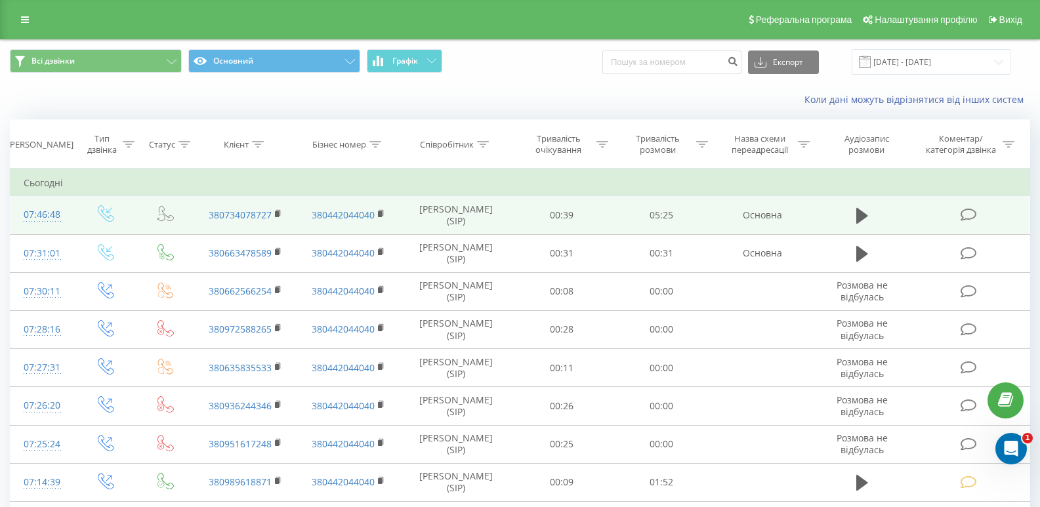
click at [966, 215] on icon at bounding box center [969, 215] width 16 height 14
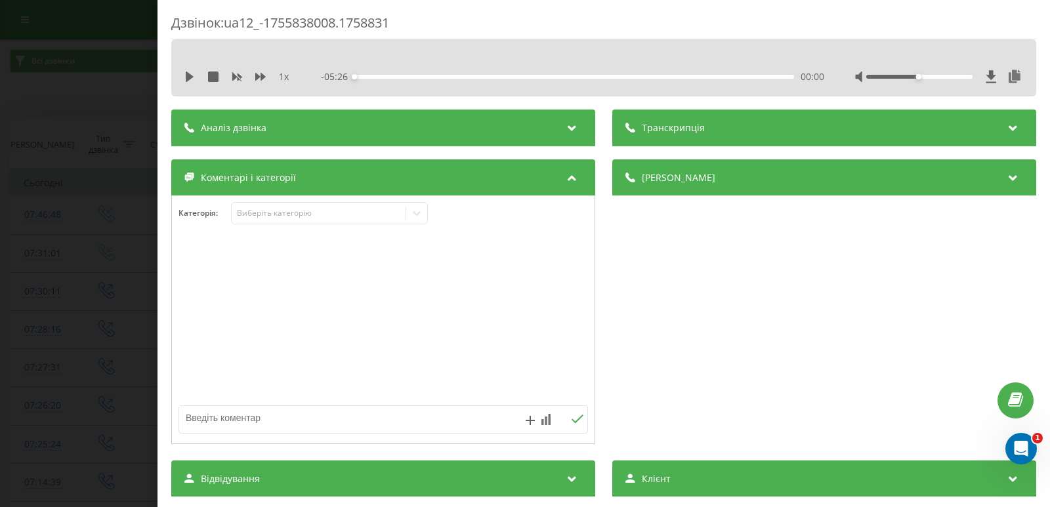
click at [356, 419] on textarea at bounding box center [342, 418] width 326 height 24
type textarea "не запис/ підтвердж. візиту"
click at [571, 415] on icon at bounding box center [577, 419] width 12 height 9
click at [93, 249] on div "Дзвінок : ua12_-1755838008.1758831 1 x - 05:26 00:00 00:00 Транскрипція Для AI-…" at bounding box center [525, 253] width 1050 height 507
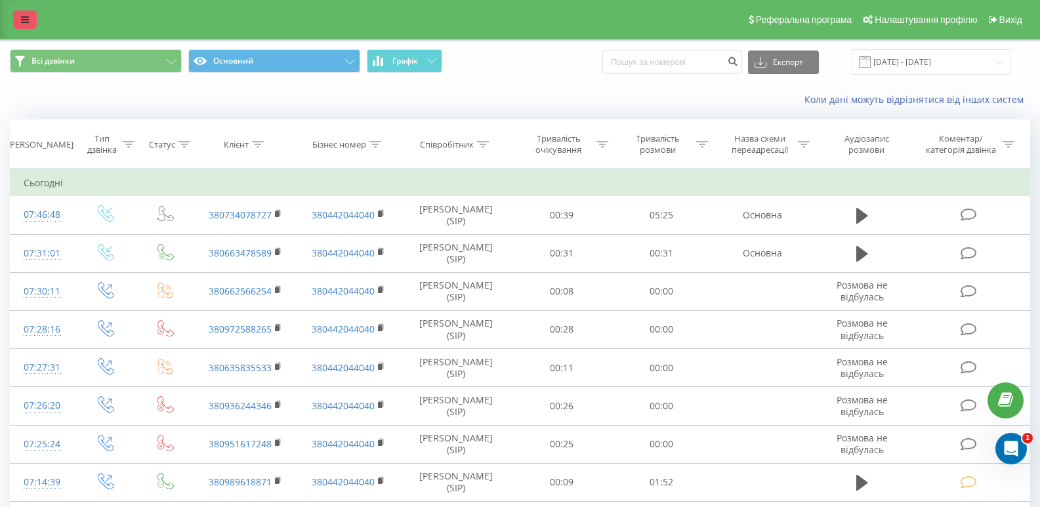
click at [25, 13] on link at bounding box center [25, 19] width 24 height 18
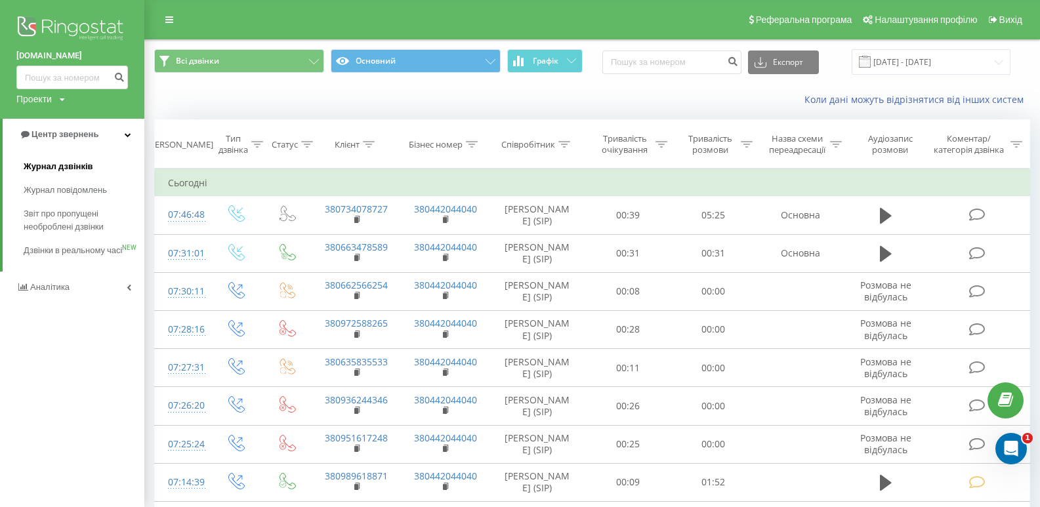
click at [66, 159] on link "Журнал дзвінків" at bounding box center [84, 167] width 121 height 24
